Goal: Find specific page/section: Find specific page/section

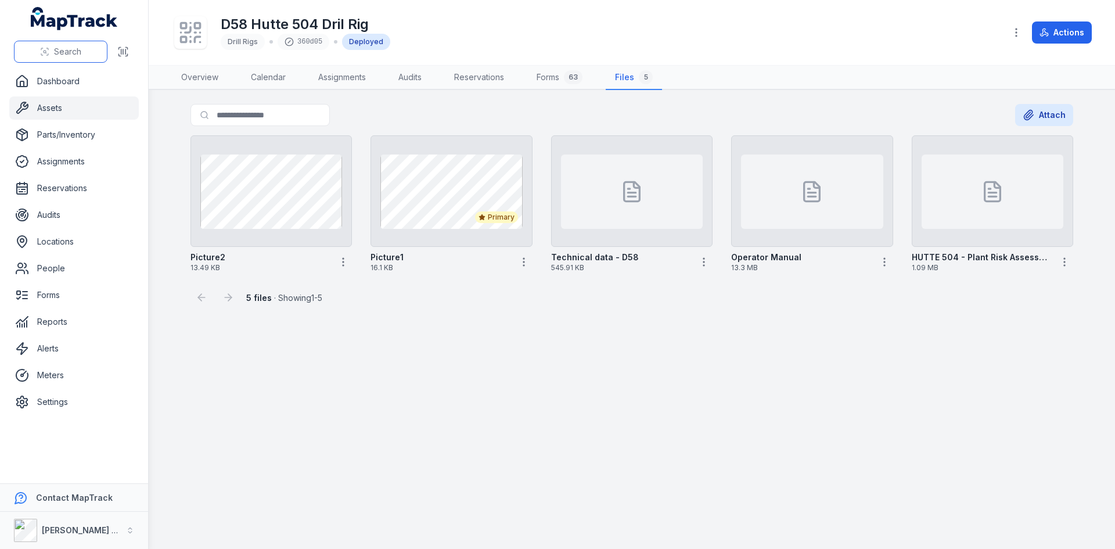
click at [74, 52] on span "Search" at bounding box center [67, 52] width 27 height 12
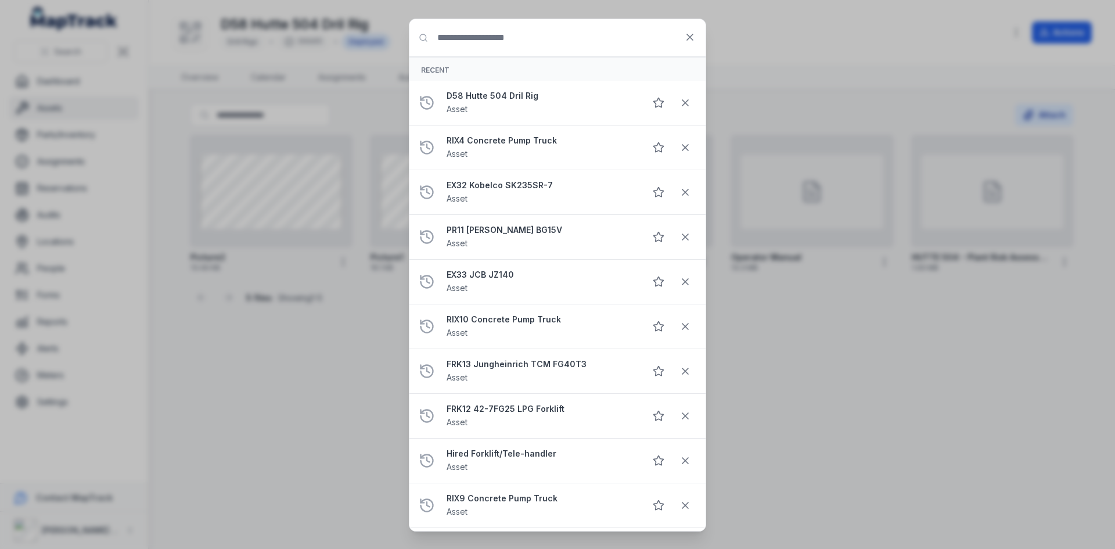
click at [468, 38] on input "Search for anything" at bounding box center [558, 37] width 296 height 37
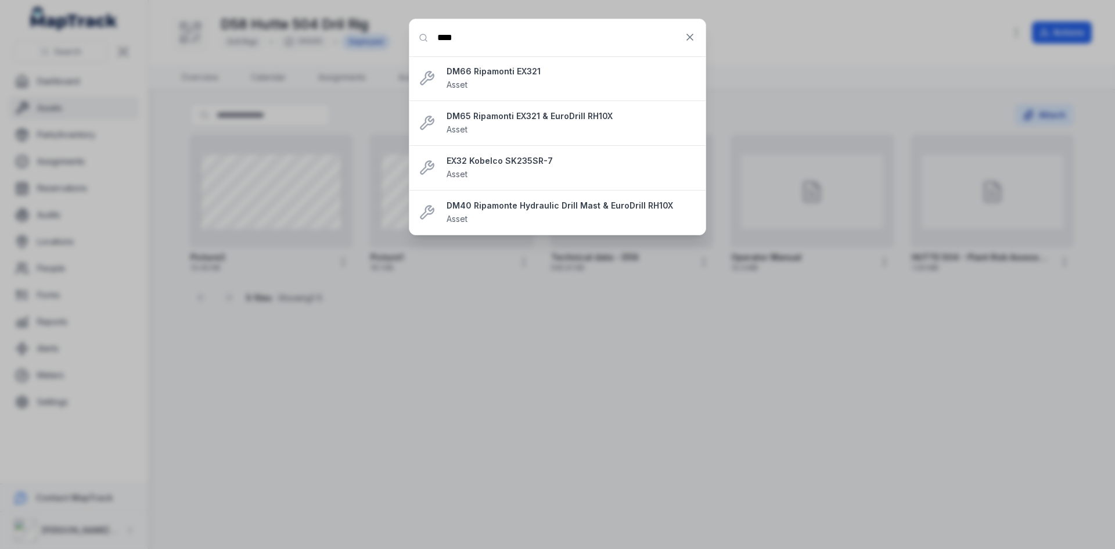
click at [537, 33] on input "****" at bounding box center [558, 37] width 296 height 37
type input "****"
click at [491, 166] on strong "EX32 Kobelco SK235SR-7" at bounding box center [572, 161] width 250 height 12
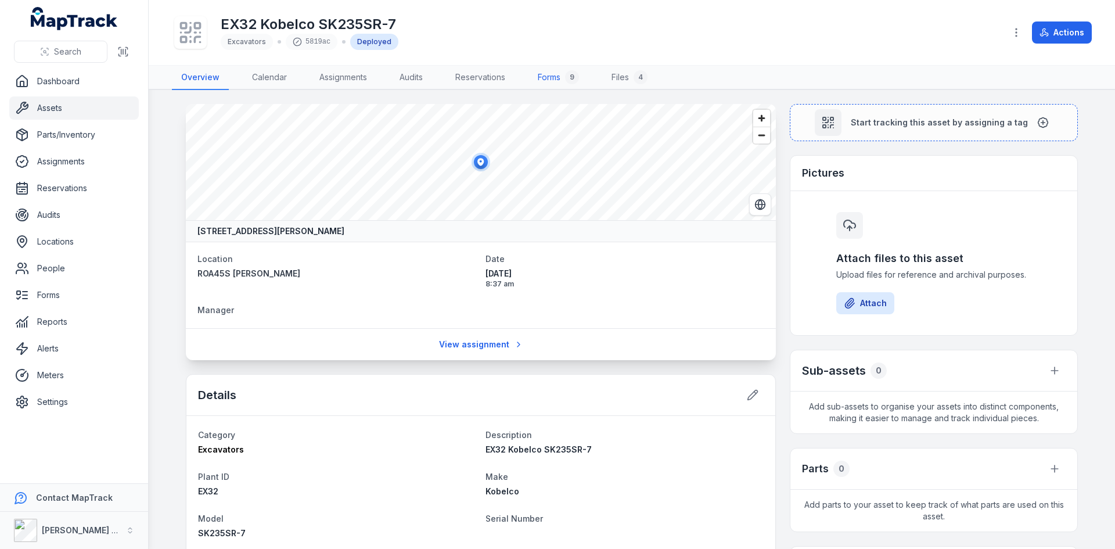
click at [555, 78] on link "Forms 9" at bounding box center [559, 78] width 60 height 24
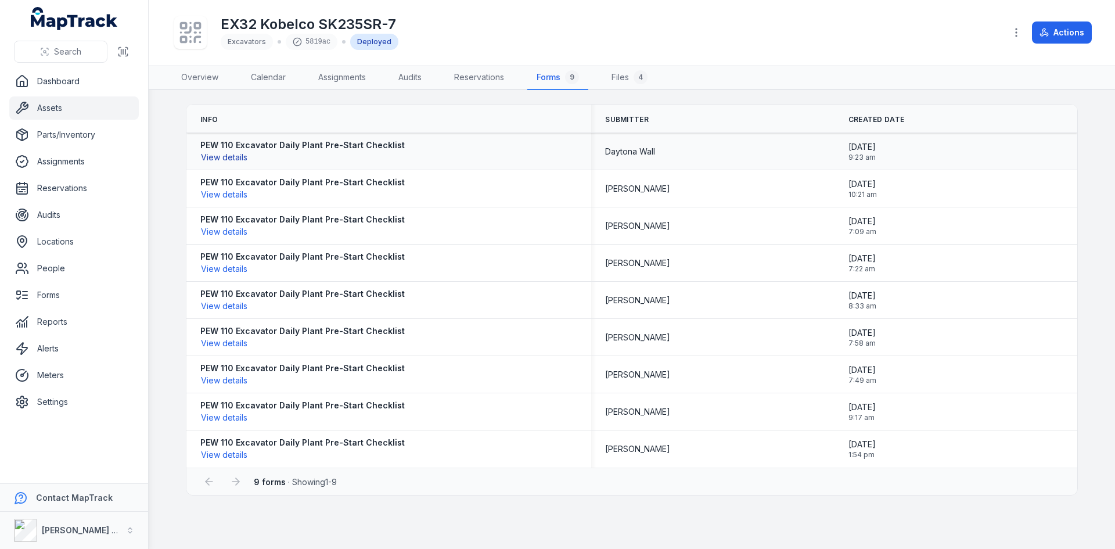
click at [232, 157] on button "View details" at bounding box center [224, 157] width 48 height 13
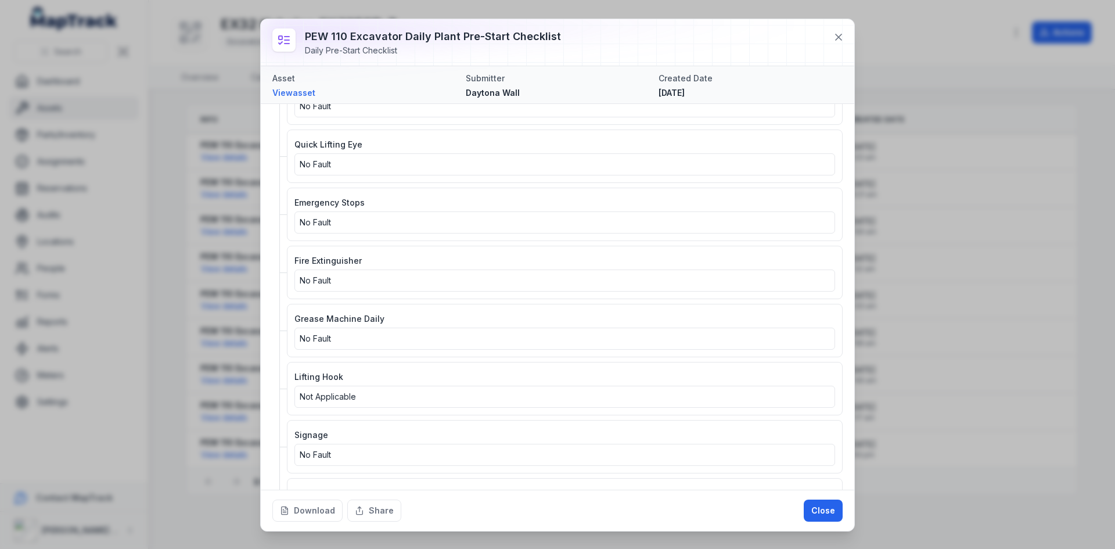
scroll to position [1685, 0]
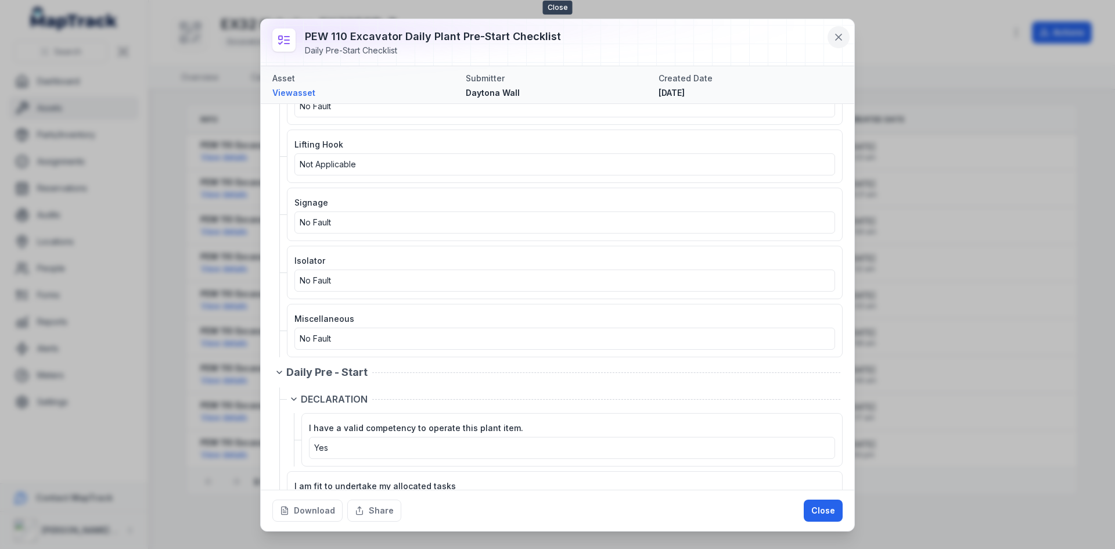
click at [839, 34] on icon at bounding box center [839, 37] width 12 height 12
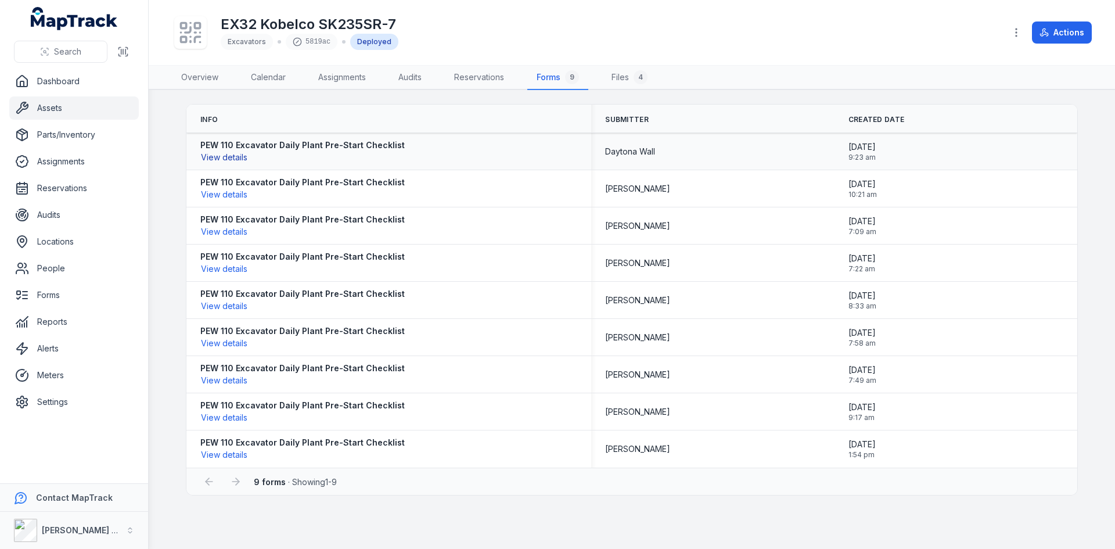
click at [236, 157] on button "View details" at bounding box center [224, 157] width 48 height 13
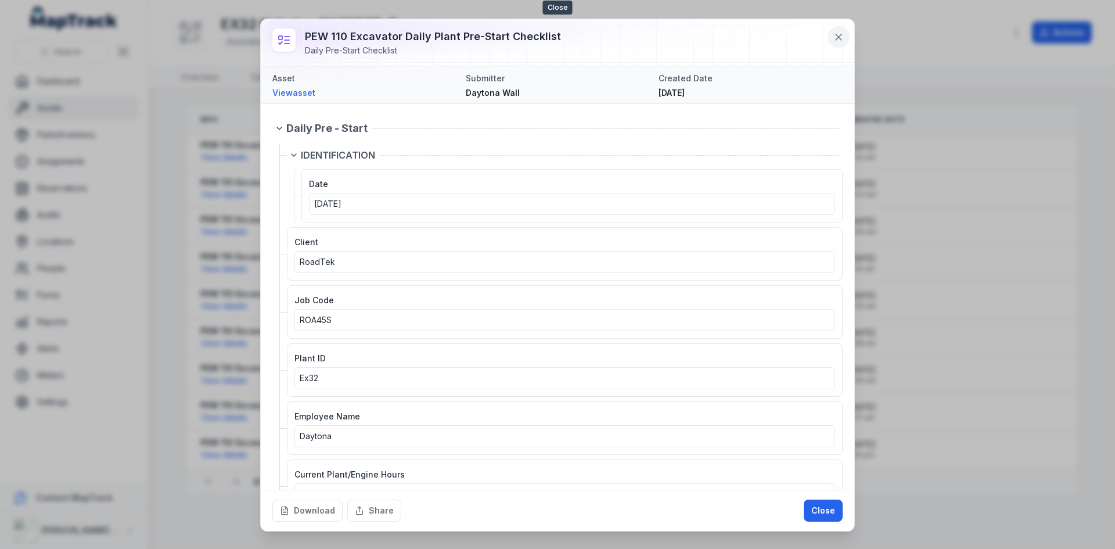
drag, startPoint x: 838, startPoint y: 35, endPoint x: 841, endPoint y: 28, distance: 8.3
click at [838, 35] on icon at bounding box center [839, 37] width 6 height 6
